Goal: Task Accomplishment & Management: Use online tool/utility

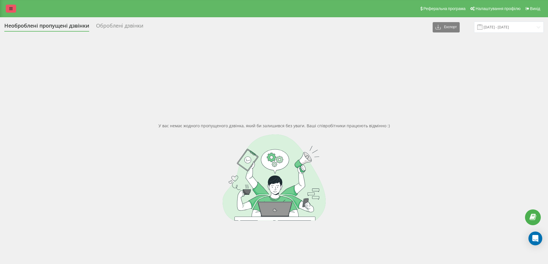
click at [11, 9] on icon at bounding box center [10, 9] width 3 height 4
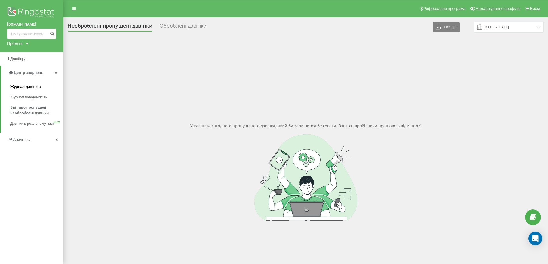
click at [34, 87] on span "Журнал дзвінків" at bounding box center [25, 87] width 30 height 6
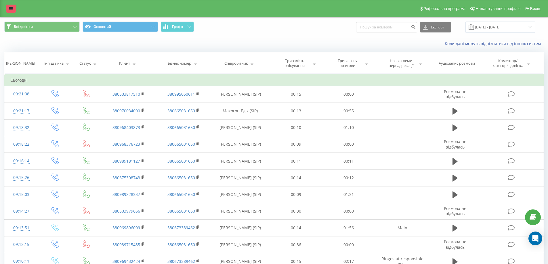
click at [13, 9] on link at bounding box center [11, 9] width 10 height 8
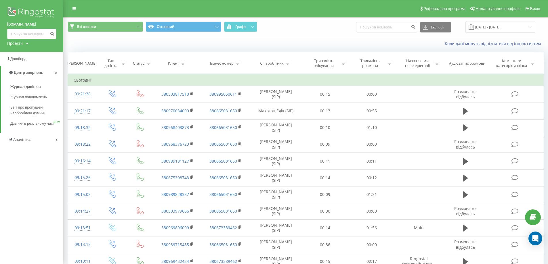
click at [279, 45] on div "Коли дані можуть відрізнятися вiд інших систем" at bounding box center [396, 44] width 302 height 6
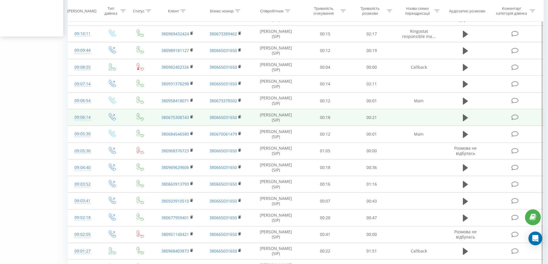
scroll to position [262, 0]
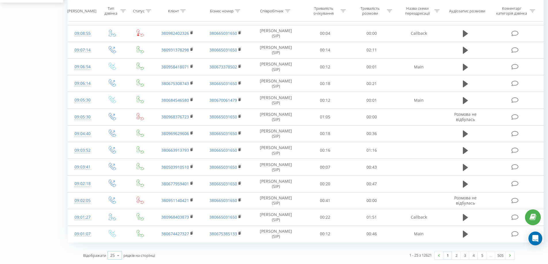
click at [117, 255] on icon at bounding box center [118, 255] width 9 height 11
click at [115, 238] on div "50" at bounding box center [115, 239] width 14 height 8
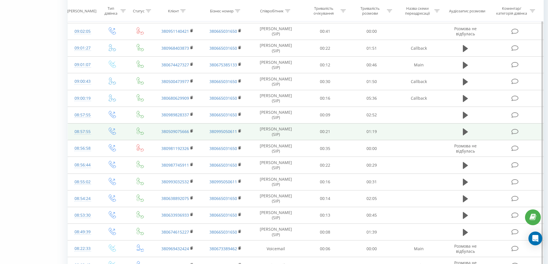
scroll to position [548, 0]
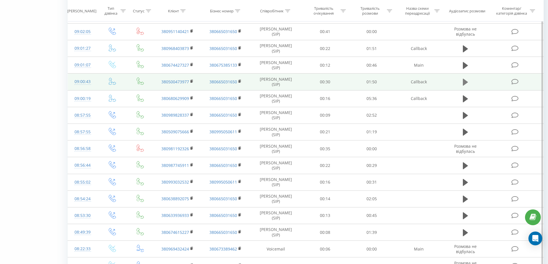
click at [465, 82] on icon at bounding box center [465, 82] width 5 height 7
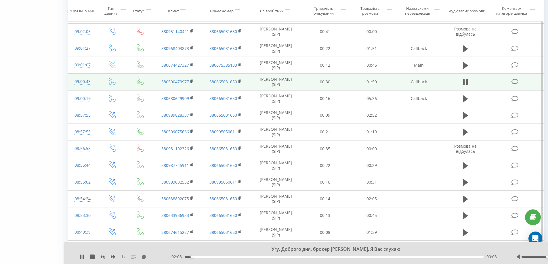
click at [233, 257] on div "00:03" at bounding box center [334, 257] width 299 height 2
click at [248, 256] on div "00:22" at bounding box center [334, 257] width 299 height 2
click at [294, 258] on div "- 01:41 00:30 00:30" at bounding box center [336, 257] width 332 height 6
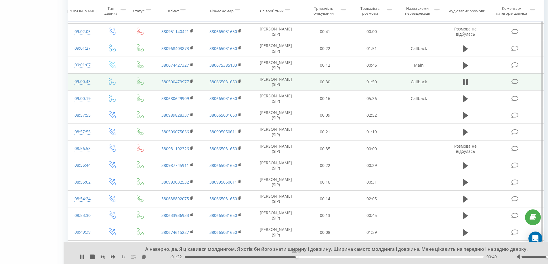
click at [296, 257] on div "00:49" at bounding box center [334, 257] width 299 height 2
click at [81, 257] on icon at bounding box center [80, 257] width 1 height 5
click at [191, 82] on rect at bounding box center [191, 81] width 2 height 3
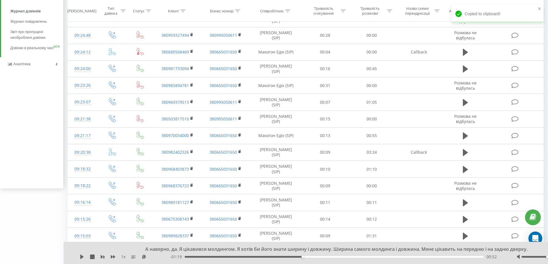
scroll to position [0, 0]
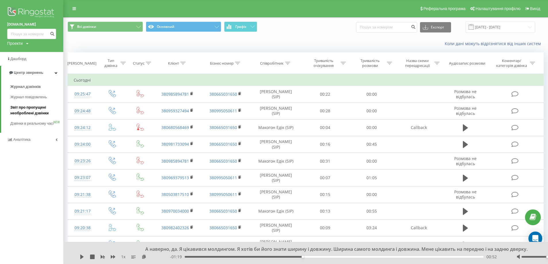
click at [36, 109] on span "Звіт про пропущені необроблені дзвінки" at bounding box center [35, 111] width 50 height 12
